Goal: Task Accomplishment & Management: Use online tool/utility

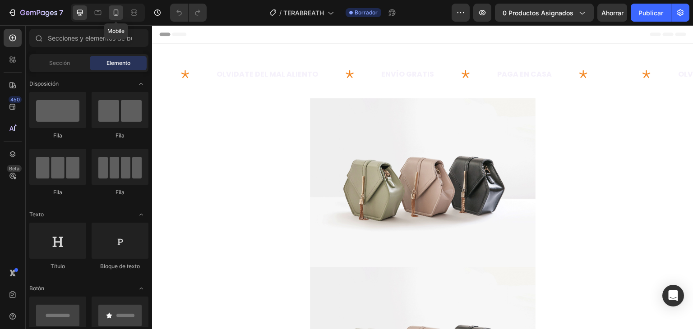
click at [118, 13] on icon at bounding box center [115, 12] width 9 height 9
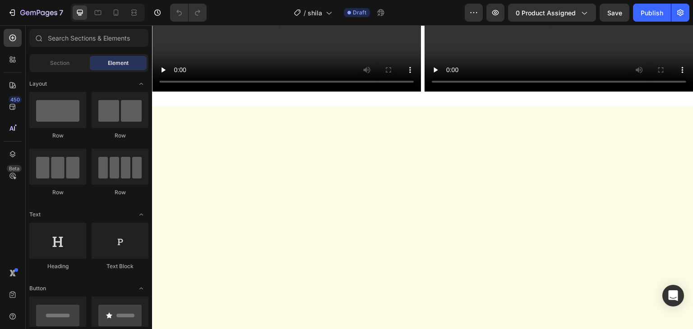
scroll to position [180, 0]
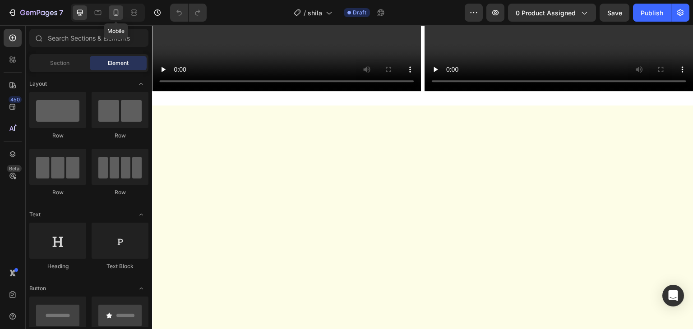
click at [121, 13] on div at bounding box center [116, 12] width 14 height 14
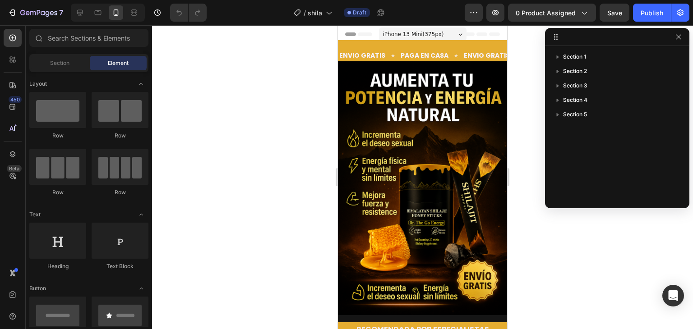
click at [527, 109] on div at bounding box center [422, 177] width 541 height 304
